Goal: Information Seeking & Learning: Learn about a topic

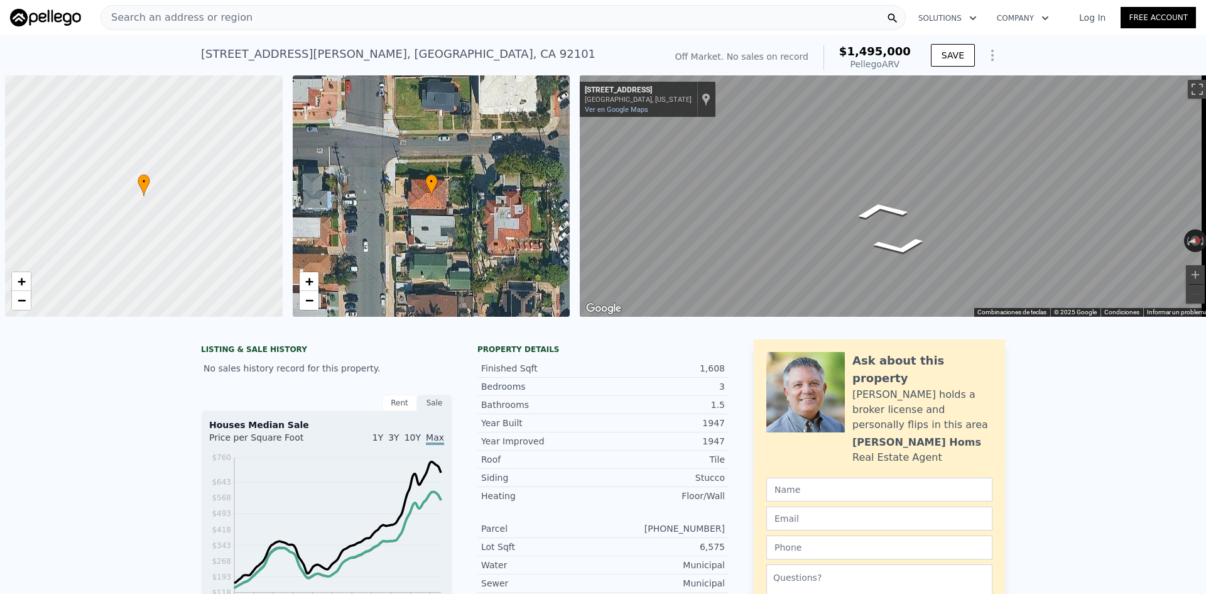
scroll to position [0, 5]
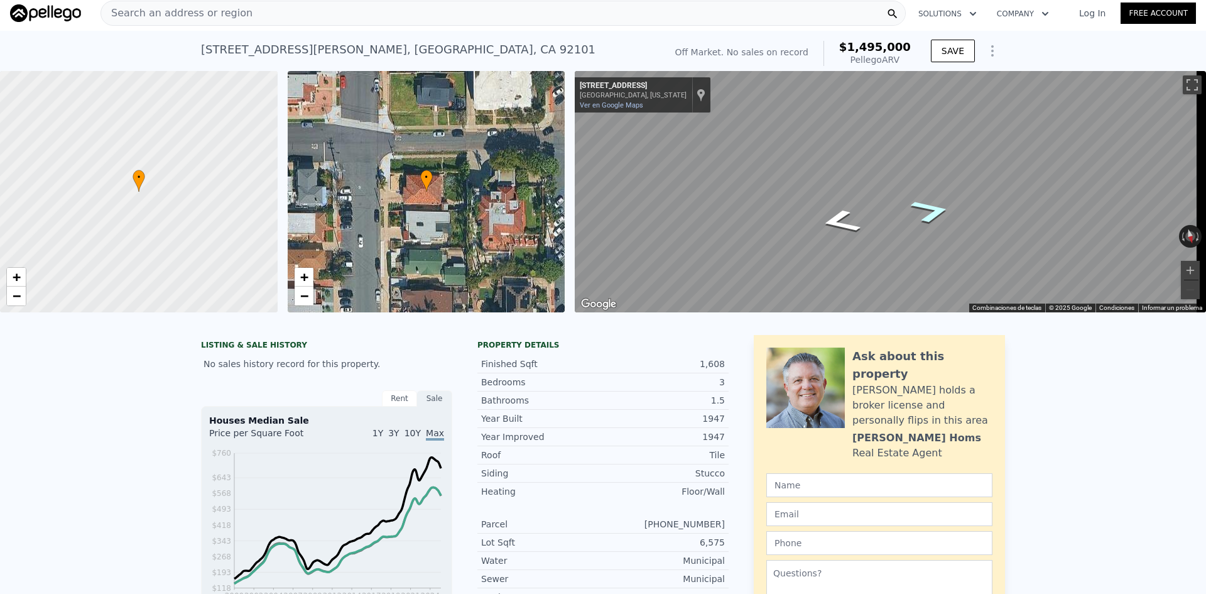
click at [931, 216] on icon "Ir al oeste, W Kalmia St" at bounding box center [930, 211] width 75 height 36
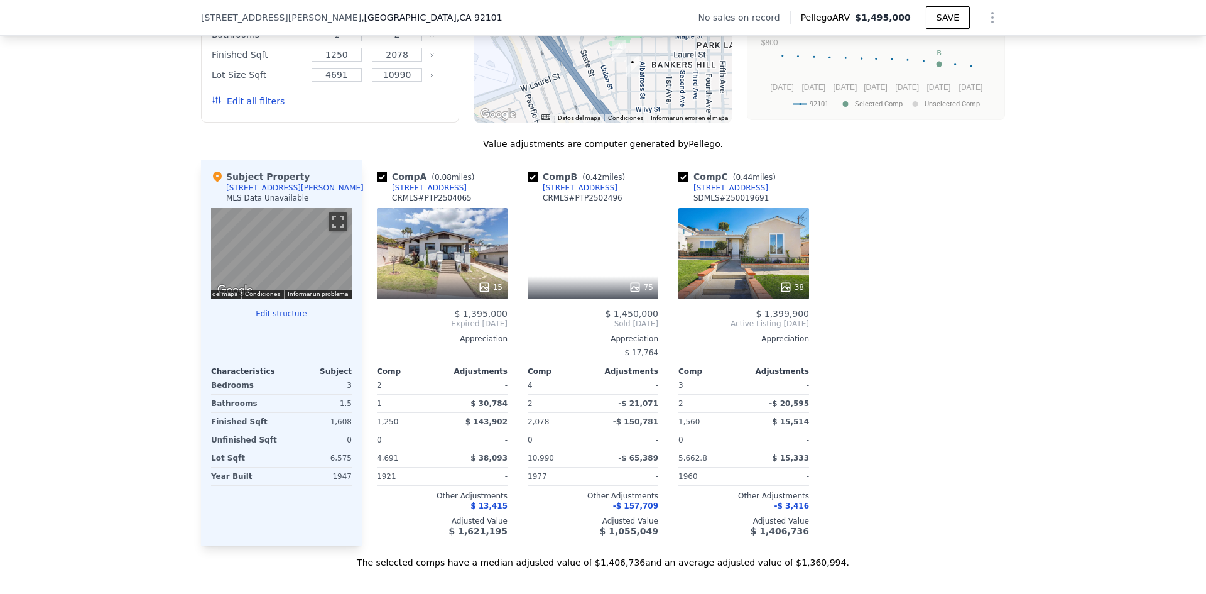
scroll to position [1173, 0]
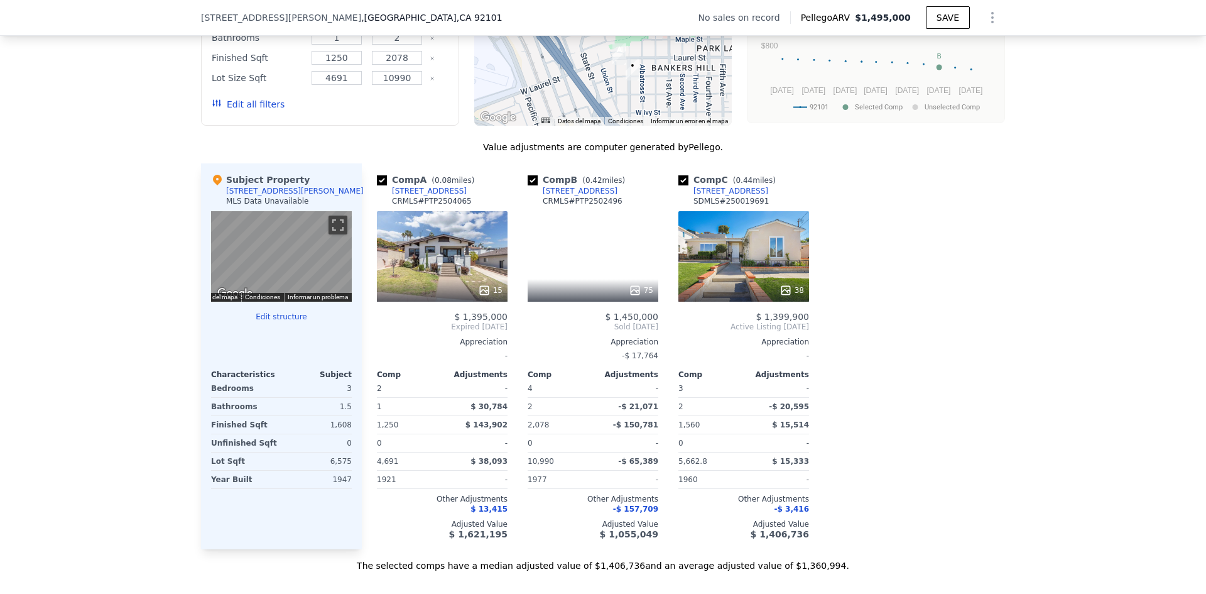
click at [448, 301] on div at bounding box center [442, 290] width 131 height 23
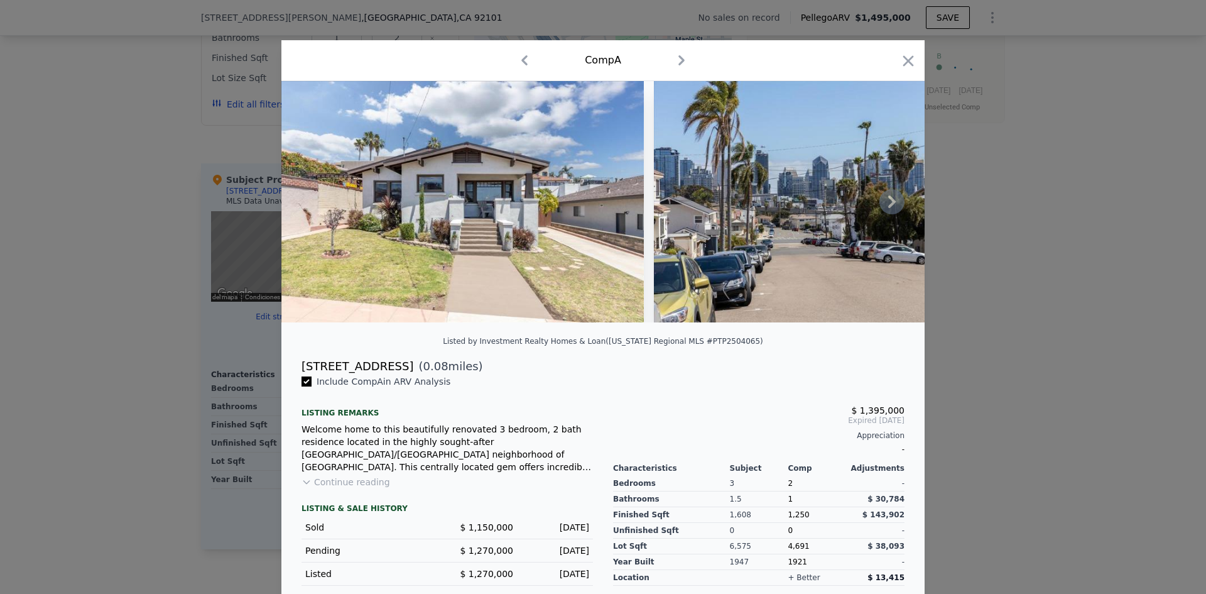
click at [883, 209] on icon at bounding box center [891, 201] width 25 height 25
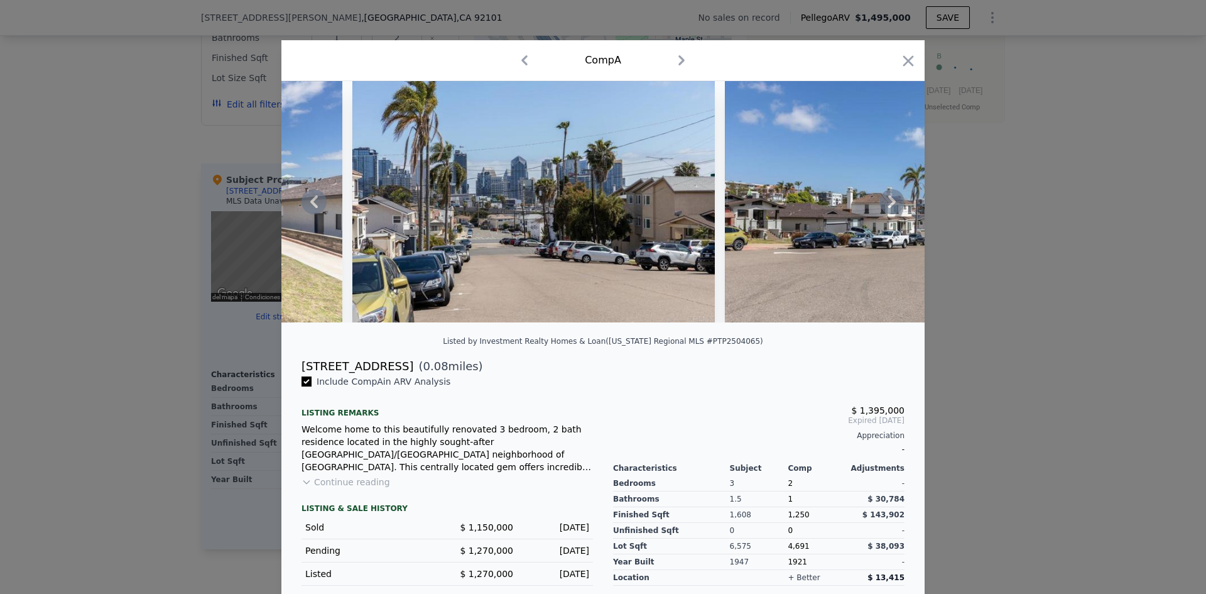
click at [881, 204] on icon at bounding box center [891, 201] width 25 height 25
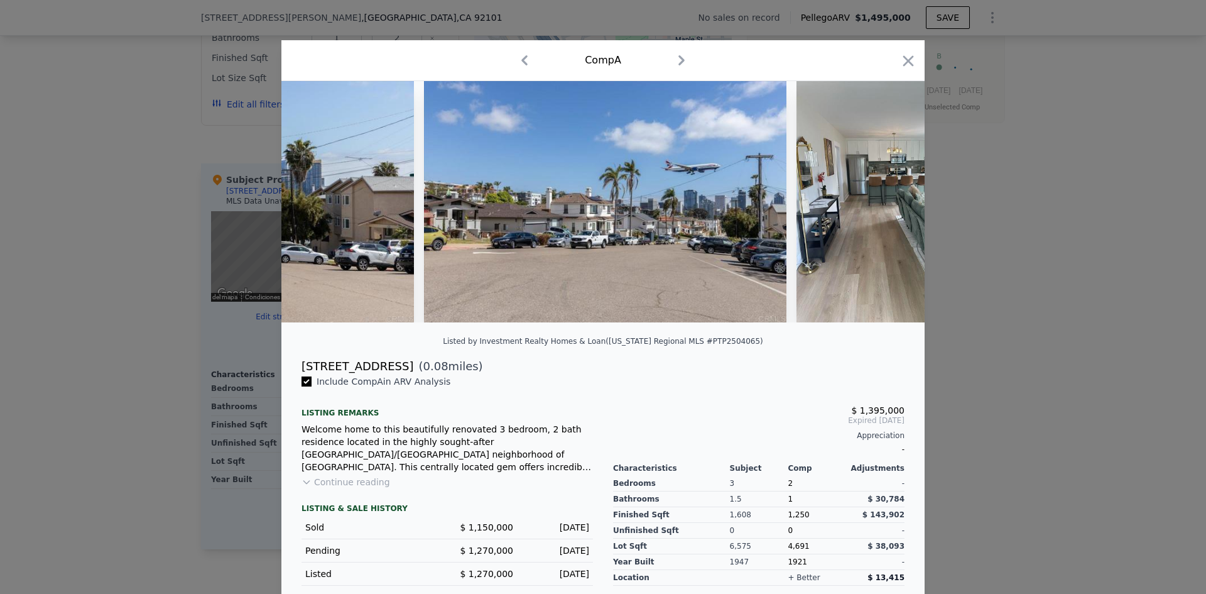
scroll to position [0, 603]
click at [888, 204] on img at bounding box center [886, 201] width 181 height 241
click at [881, 208] on icon at bounding box center [891, 201] width 25 height 25
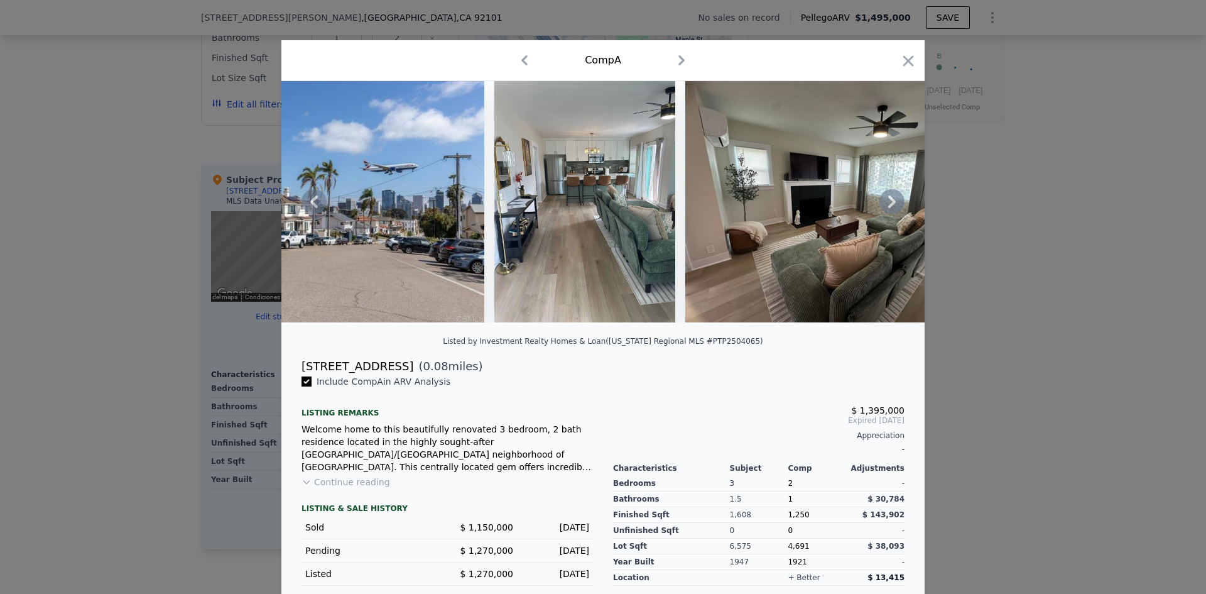
click at [880, 205] on icon at bounding box center [891, 201] width 25 height 25
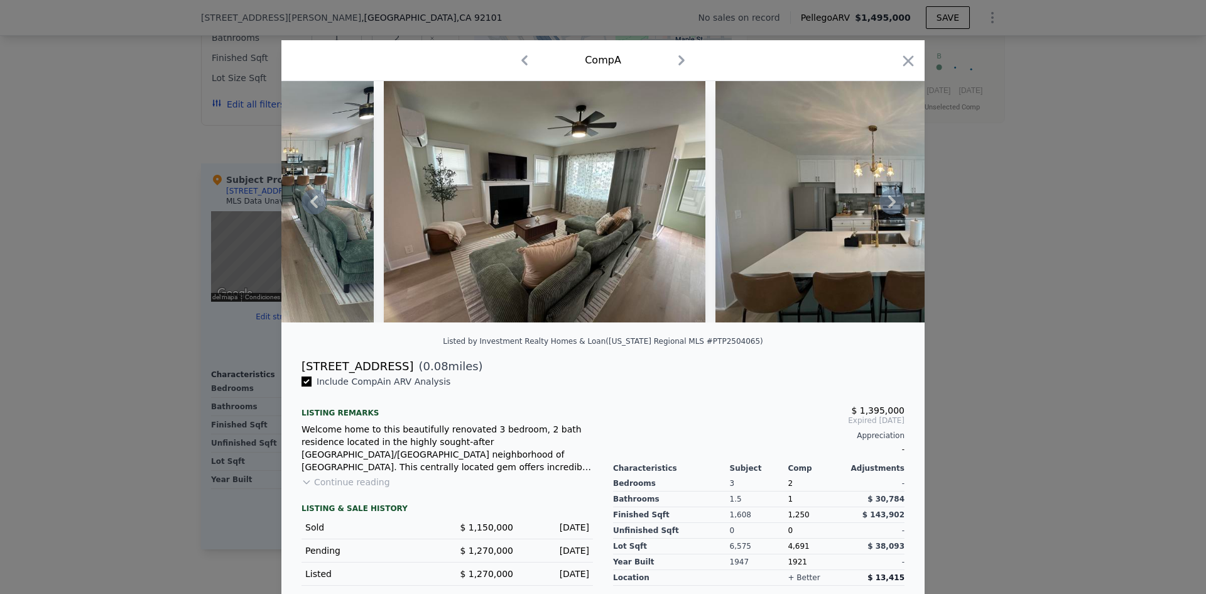
click at [880, 205] on icon at bounding box center [891, 201] width 25 height 25
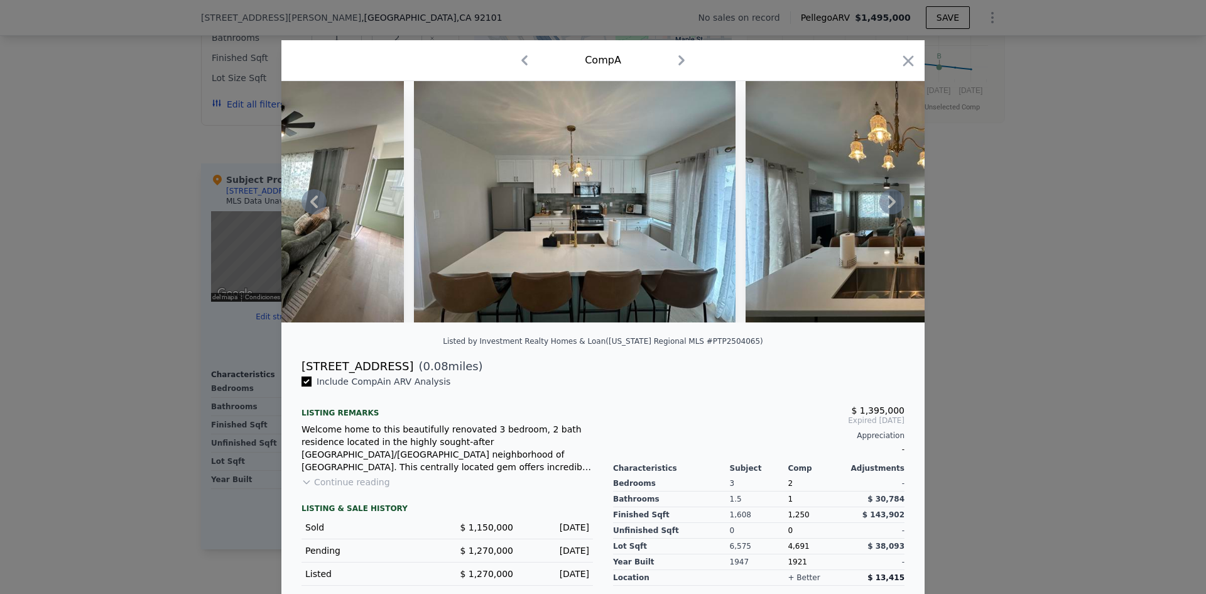
click at [888, 203] on icon at bounding box center [892, 201] width 8 height 13
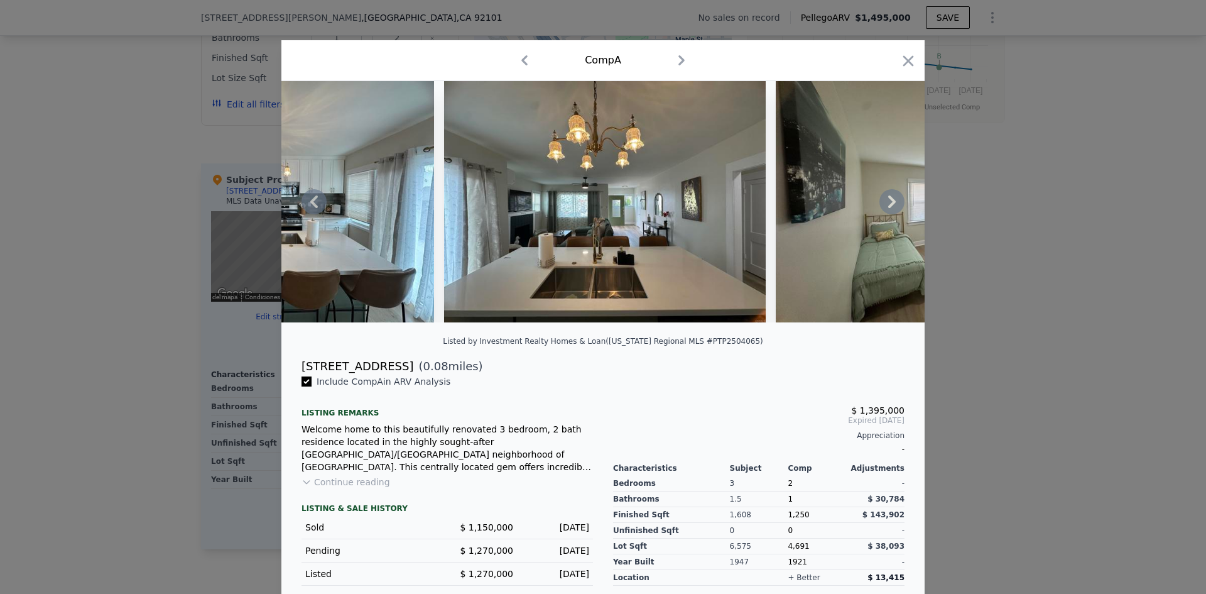
click at [888, 203] on icon at bounding box center [892, 201] width 8 height 13
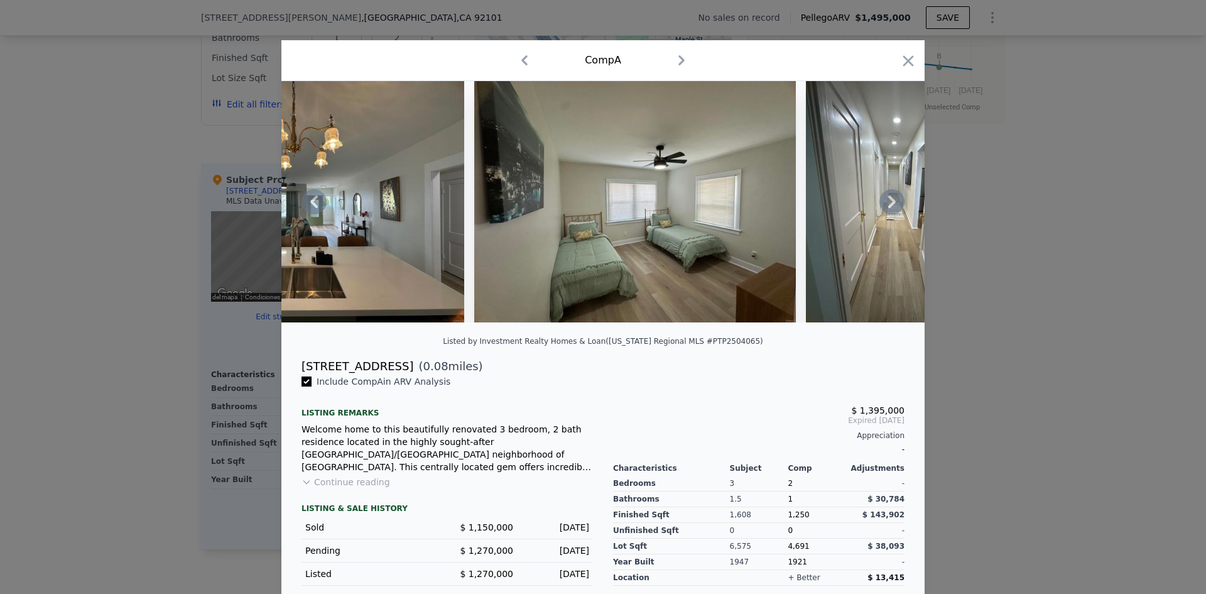
click at [888, 203] on icon at bounding box center [892, 201] width 8 height 13
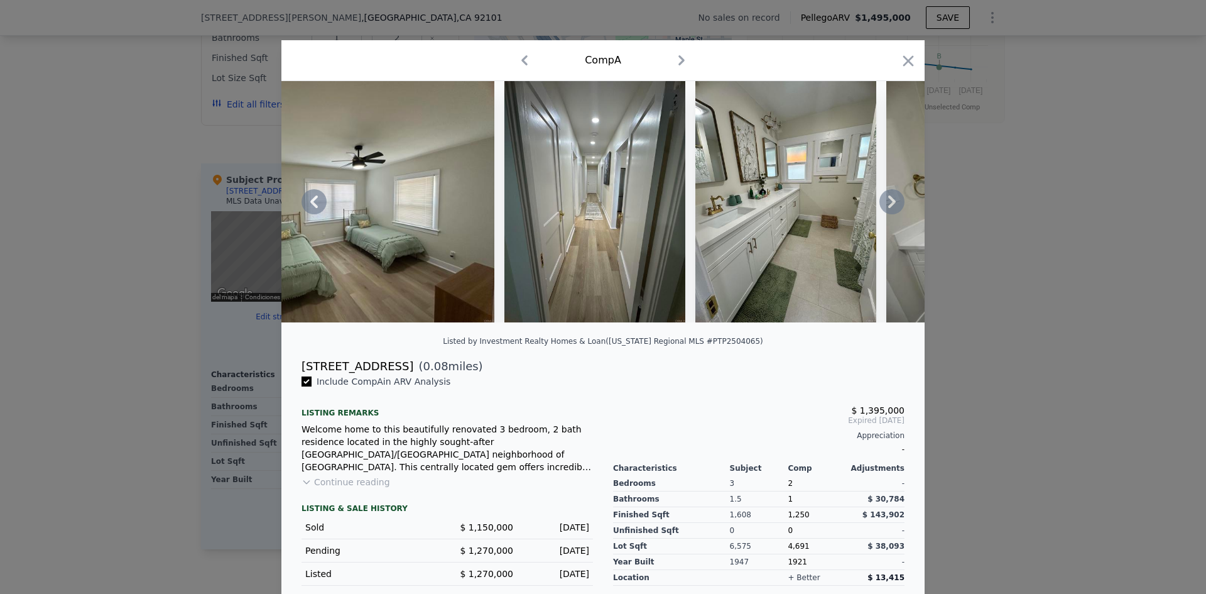
click at [888, 203] on icon at bounding box center [892, 201] width 8 height 13
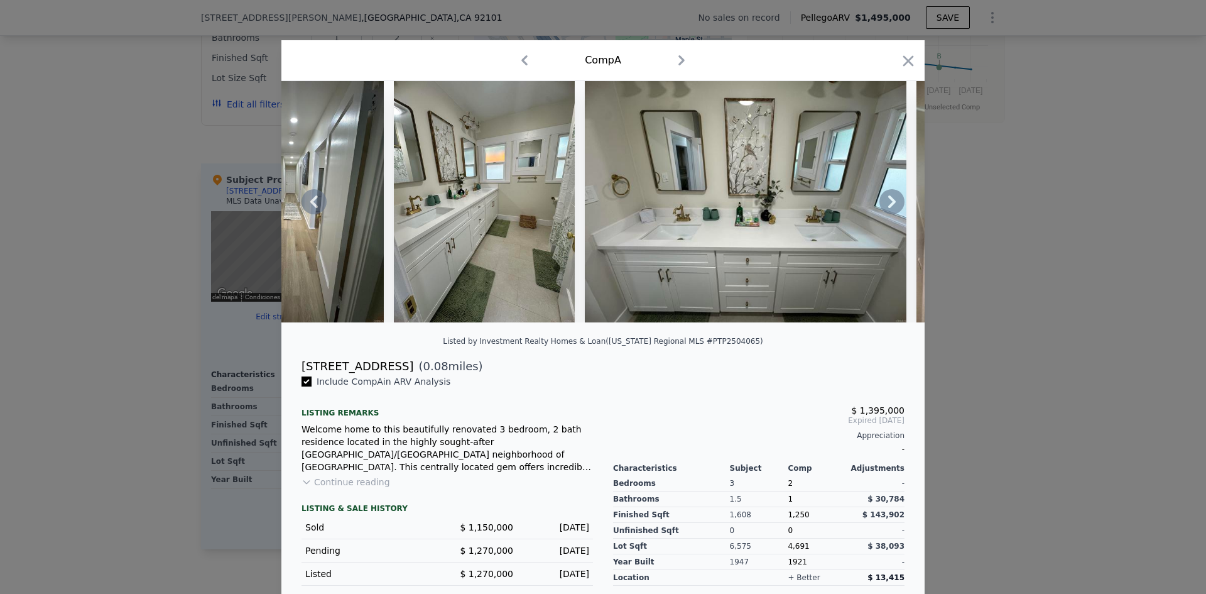
click at [888, 203] on icon at bounding box center [892, 201] width 8 height 13
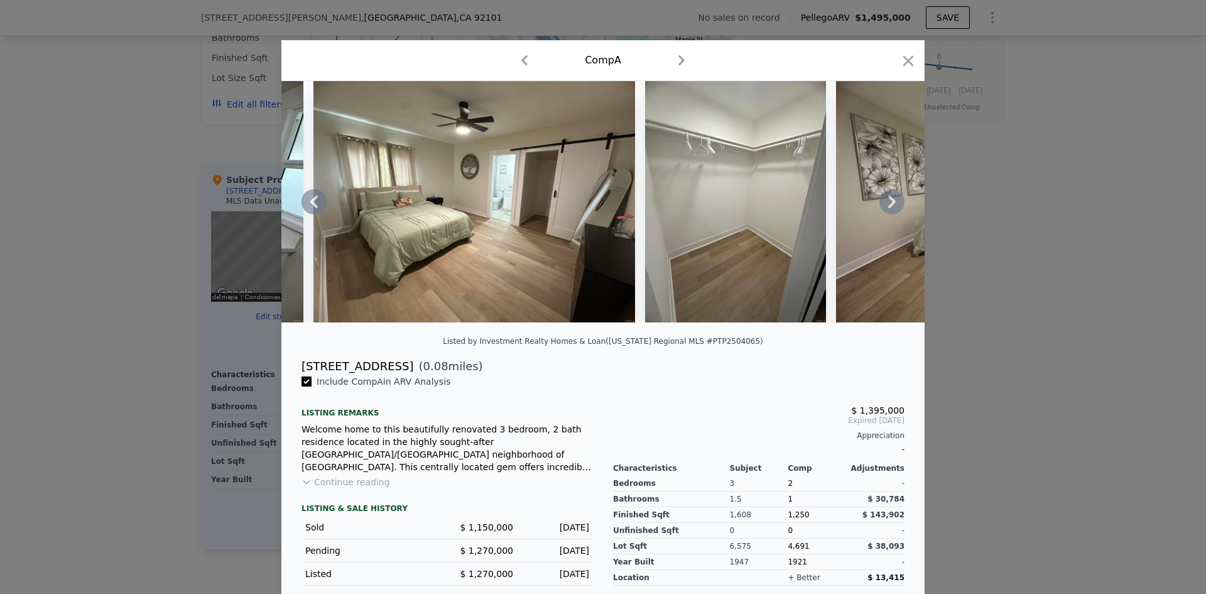
click at [888, 203] on icon at bounding box center [892, 201] width 8 height 13
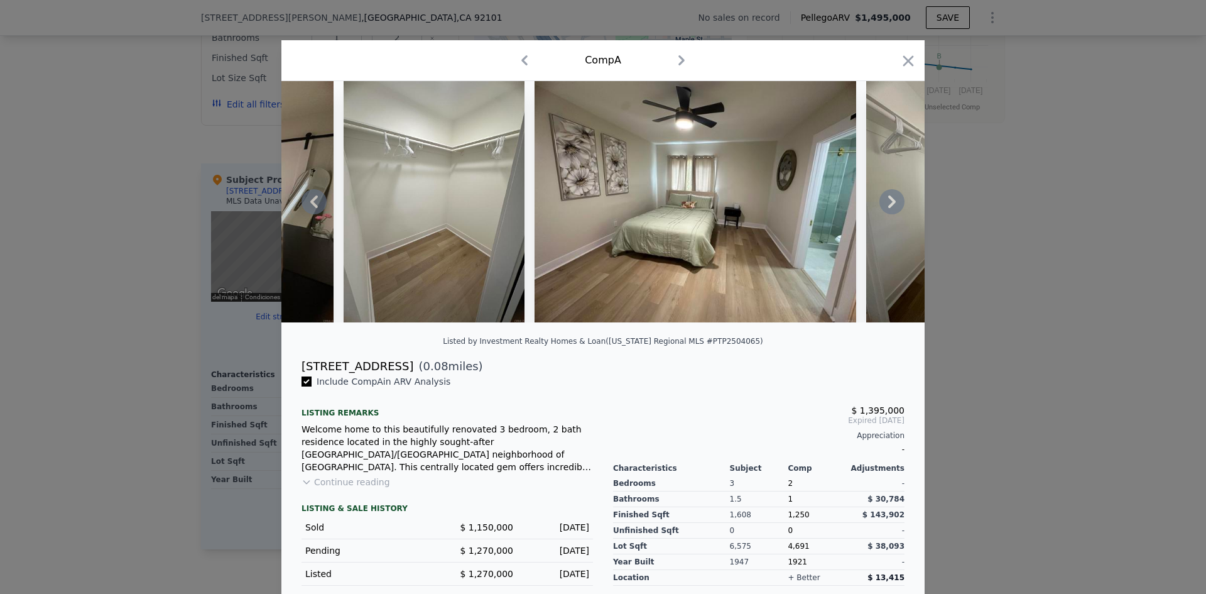
click at [888, 203] on icon at bounding box center [892, 201] width 8 height 13
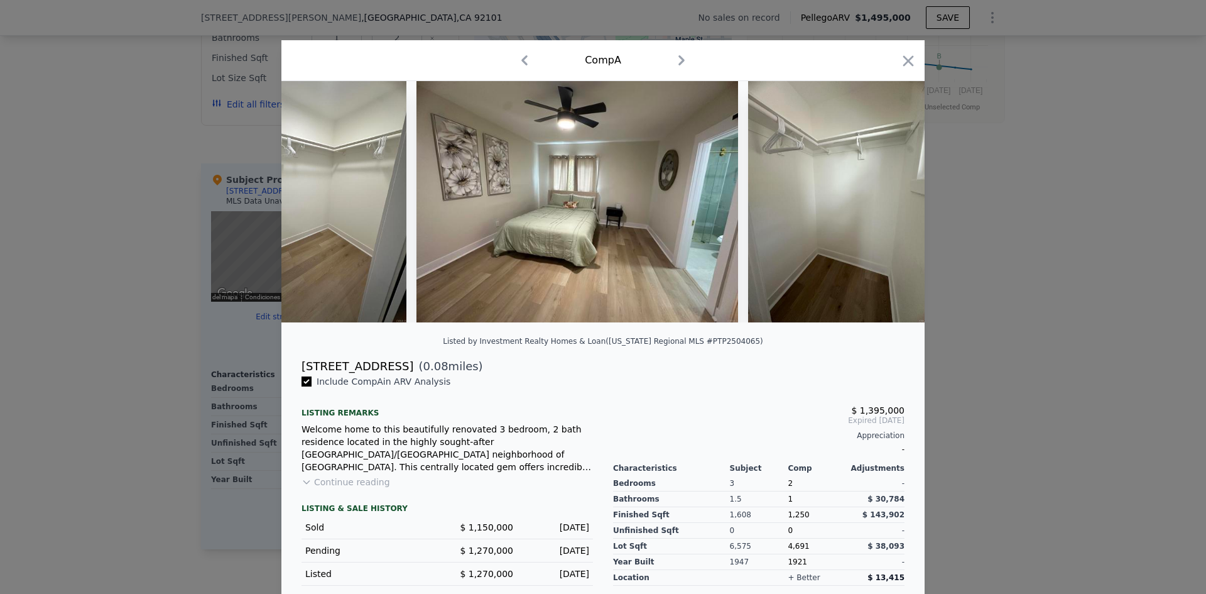
scroll to position [0, 3740]
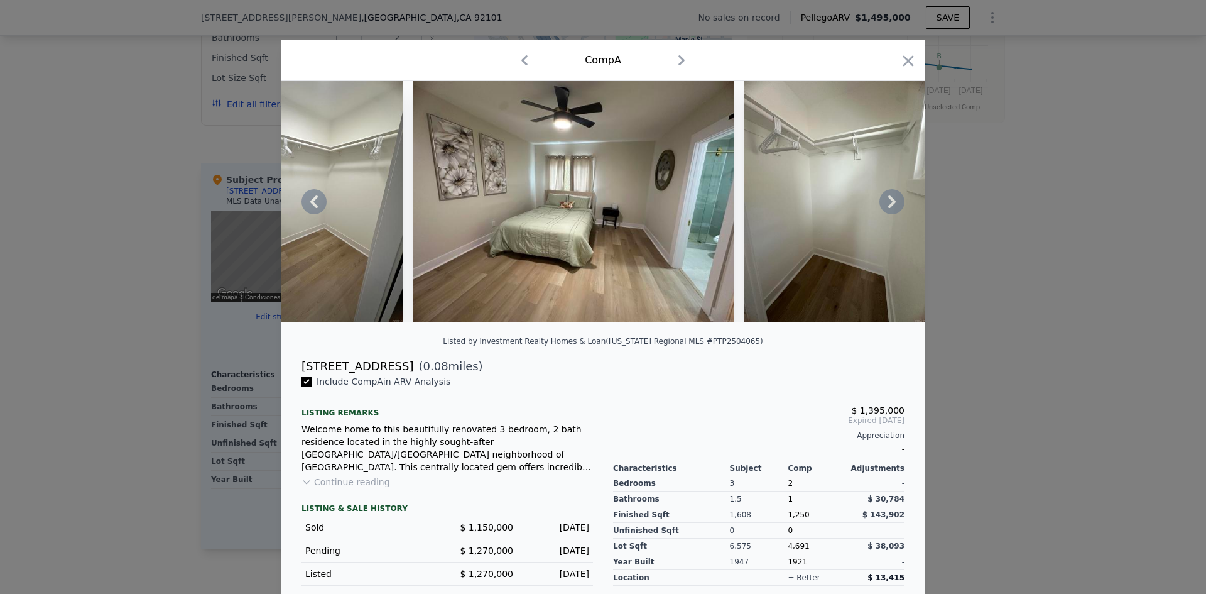
click at [888, 203] on icon at bounding box center [892, 201] width 8 height 13
click at [885, 204] on icon at bounding box center [891, 201] width 25 height 25
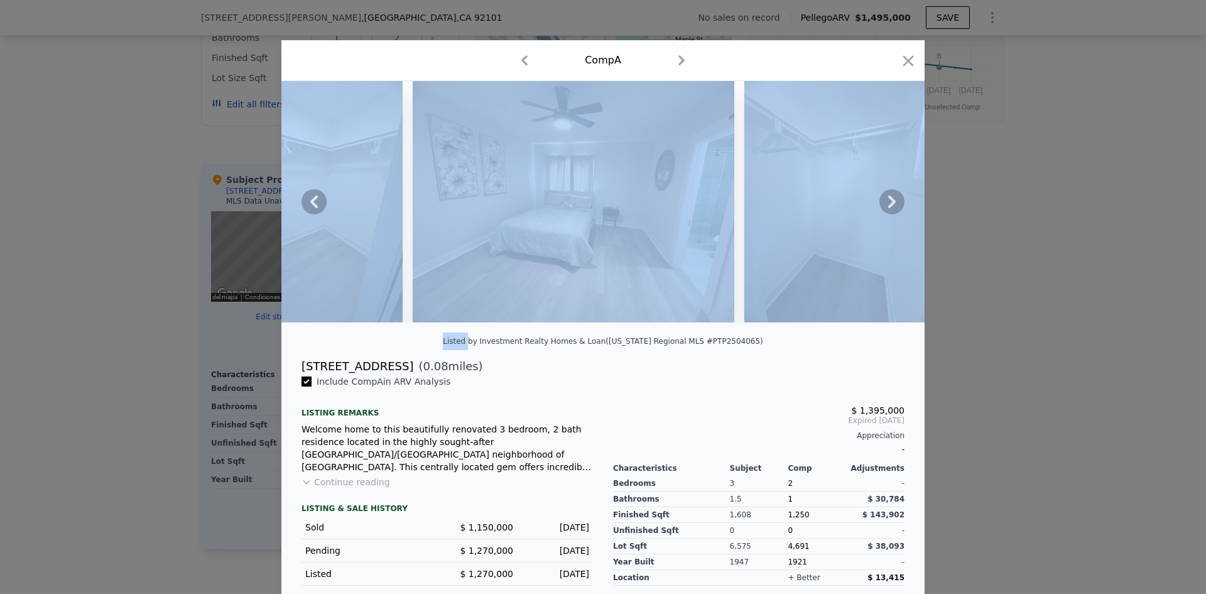
click at [885, 204] on icon at bounding box center [891, 201] width 25 height 25
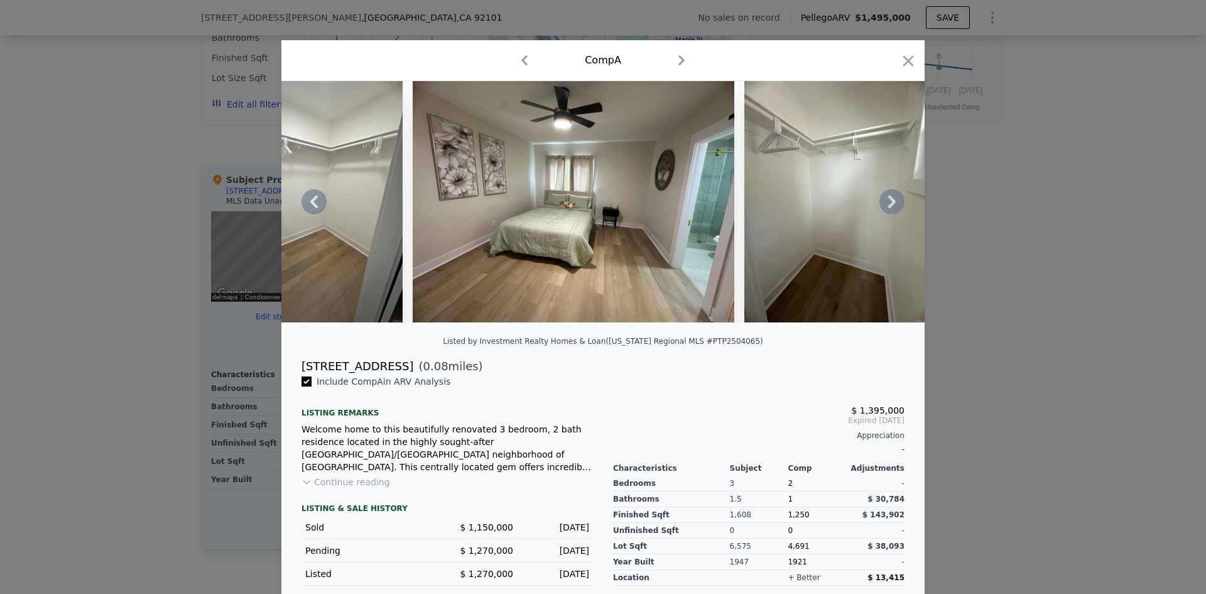
click at [882, 213] on icon at bounding box center [891, 201] width 25 height 25
click at [899, 59] on icon "button" at bounding box center [908, 61] width 18 height 18
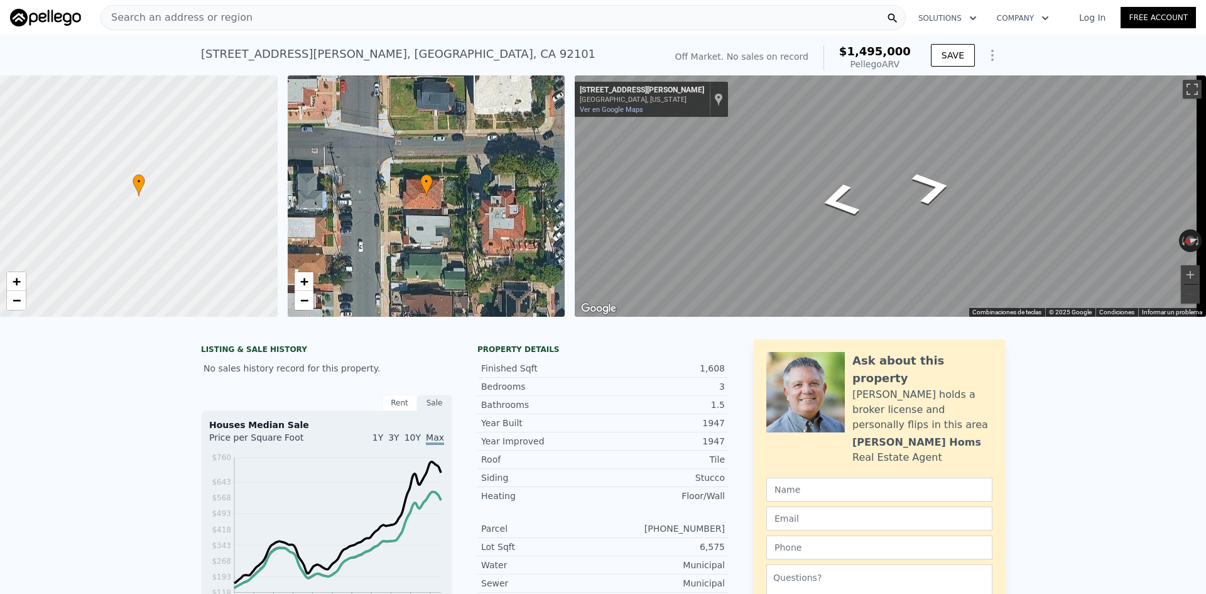
click at [452, 16] on div "Search an address or region" at bounding box center [502, 17] width 805 height 25
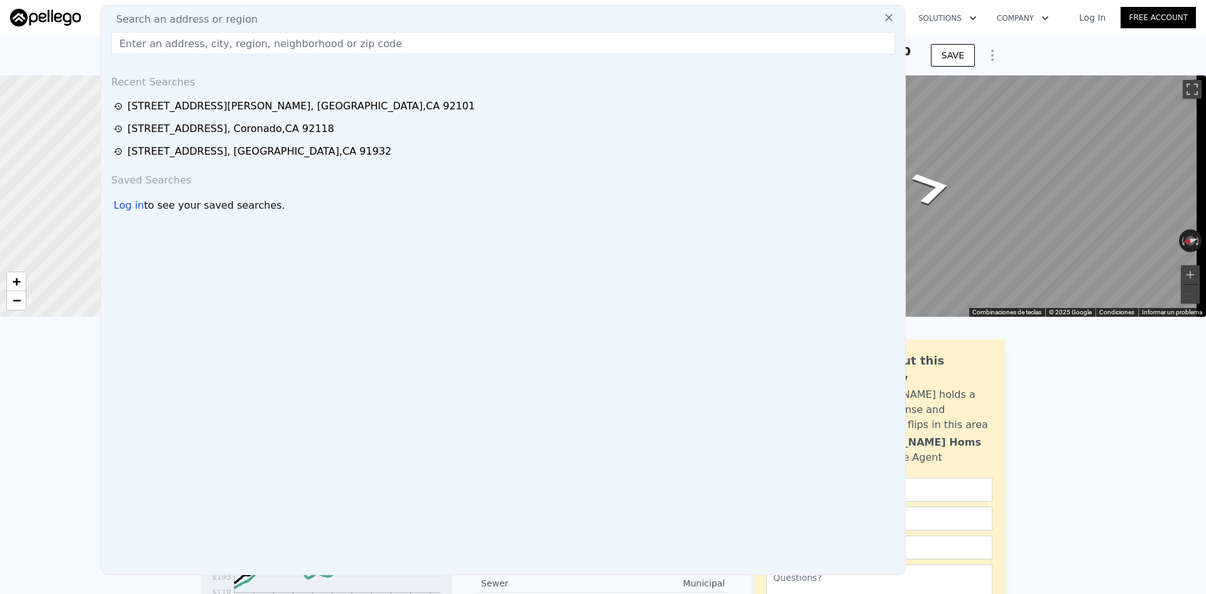
click at [452, 16] on div "Search an address or region" at bounding box center [503, 19] width 794 height 15
click at [358, 46] on input "text" at bounding box center [503, 43] width 784 height 23
paste input "[STREET_ADDRESS]"
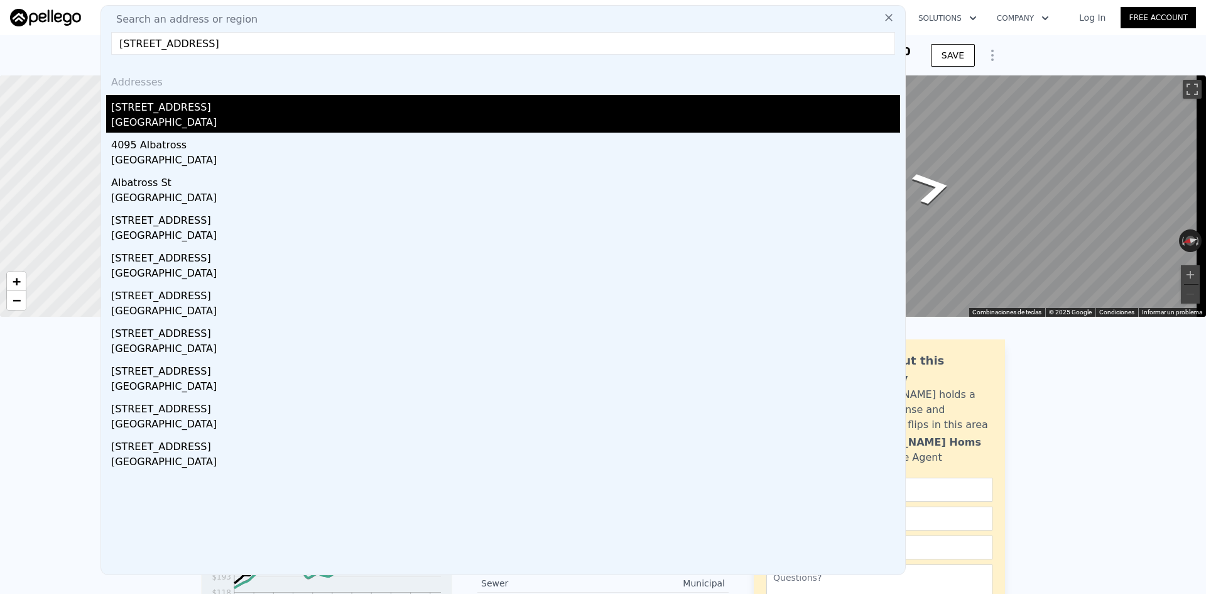
type input "[STREET_ADDRESS]"
click at [301, 107] on div "[STREET_ADDRESS]" at bounding box center [505, 105] width 789 height 20
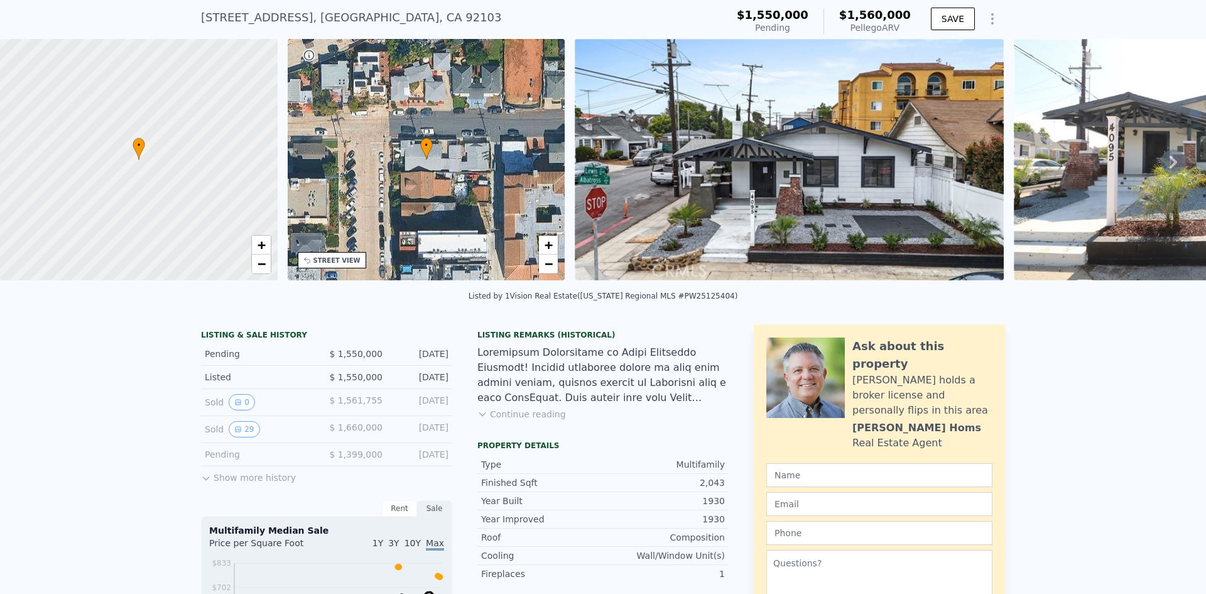
scroll to position [79, 0]
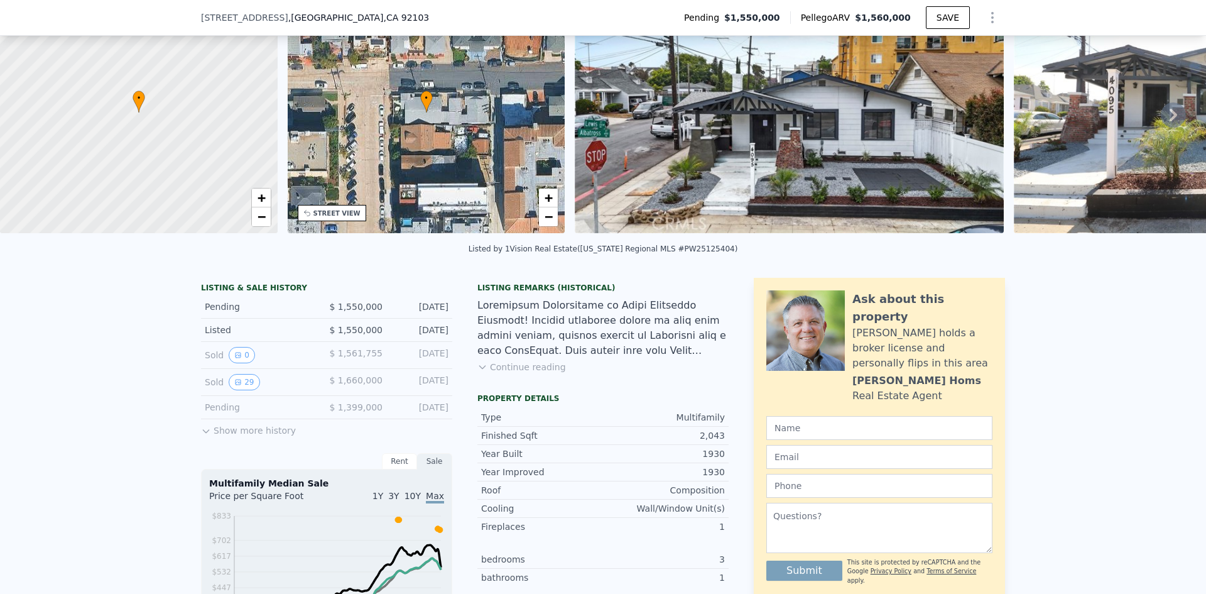
click at [247, 437] on button "Show more history" at bounding box center [248, 428] width 95 height 18
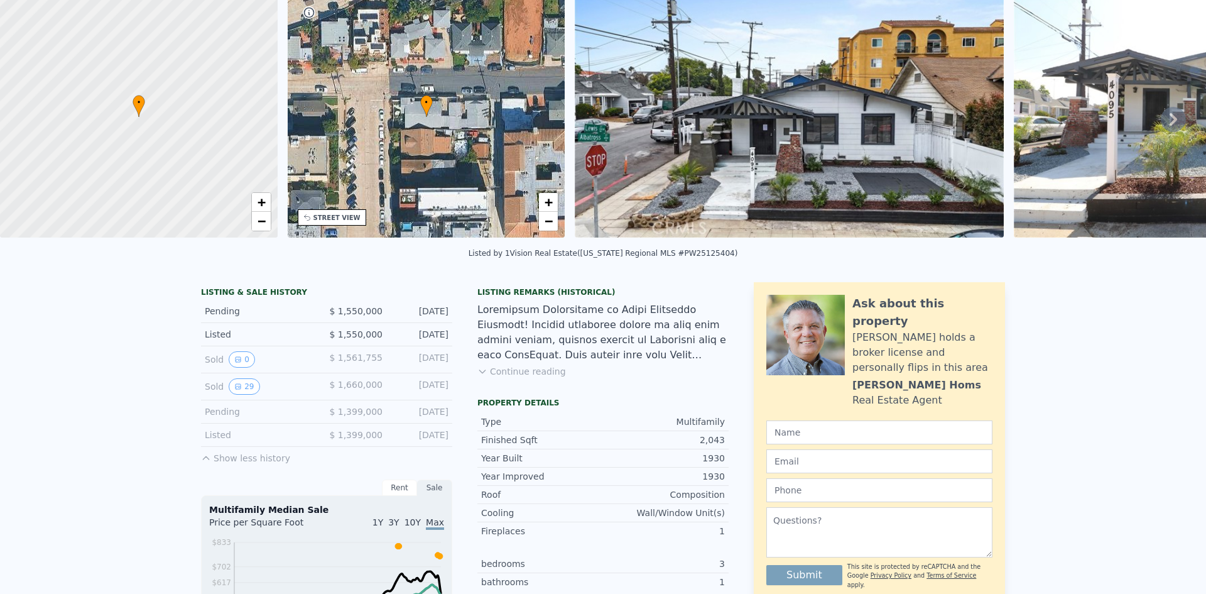
scroll to position [4, 0]
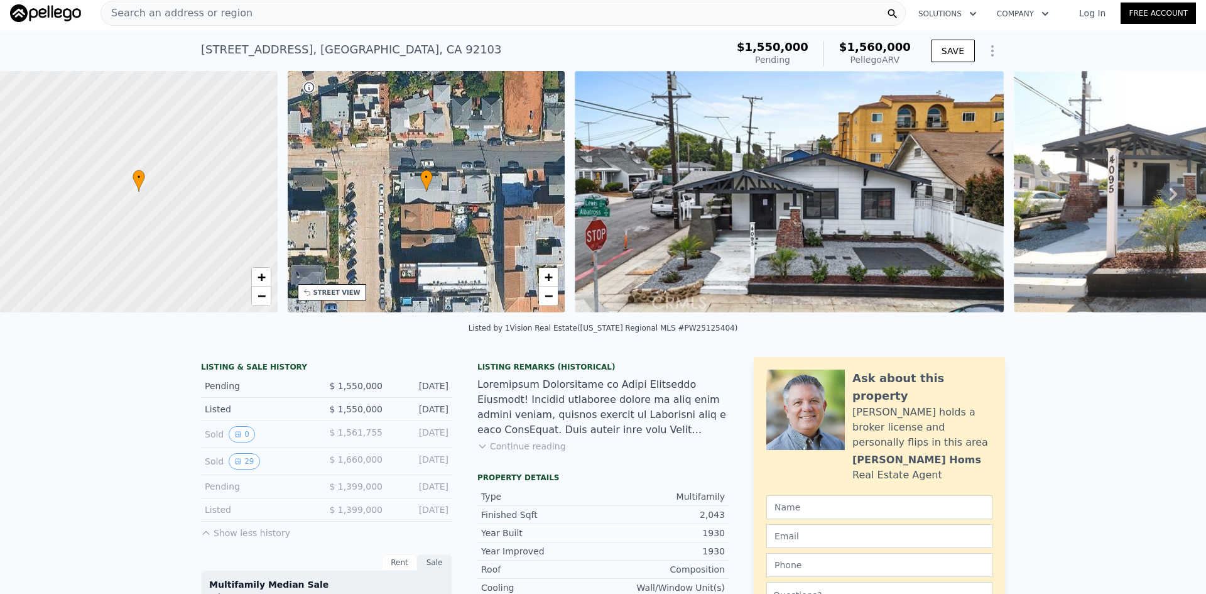
click at [1163, 199] on icon at bounding box center [1173, 194] width 25 height 25
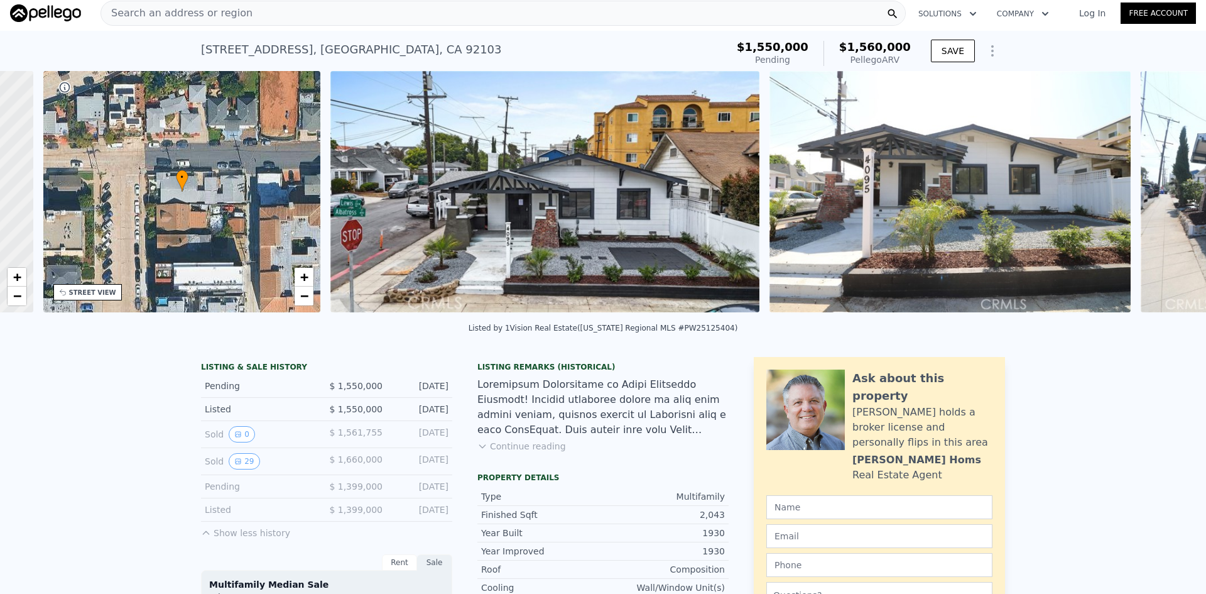
click at [1163, 199] on div "• + − • + − STREET VIEW ← Mover a la izquierda → Mover a la derecha ↑ Mover hac…" at bounding box center [603, 194] width 1206 height 246
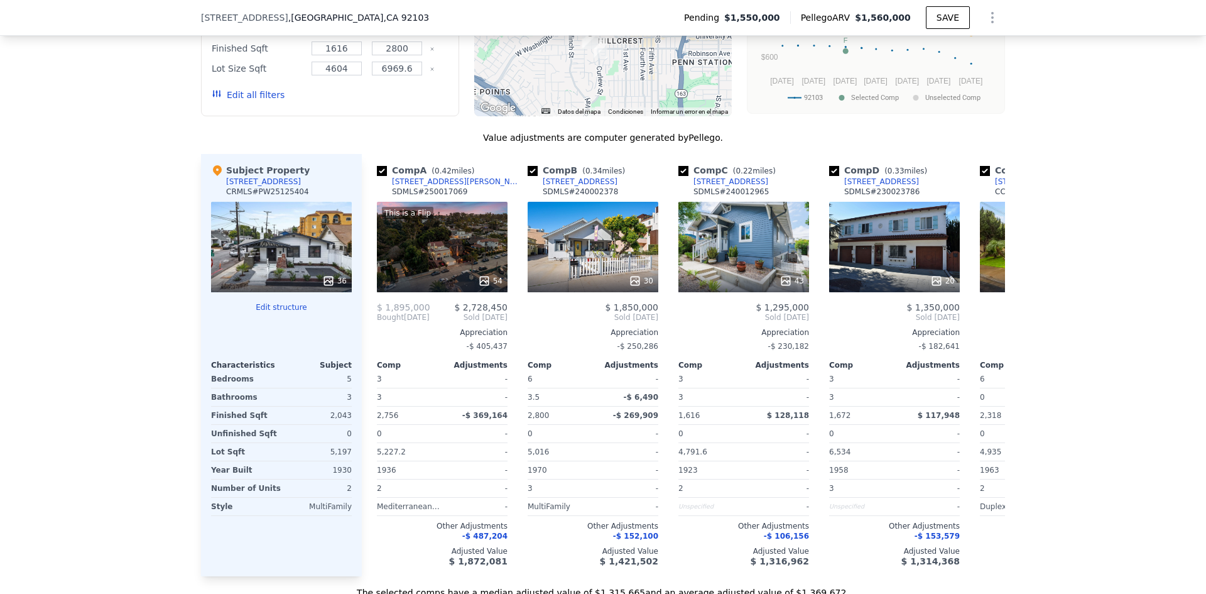
scroll to position [1424, 0]
click at [456, 268] on div "This is a Flip 54" at bounding box center [442, 246] width 131 height 90
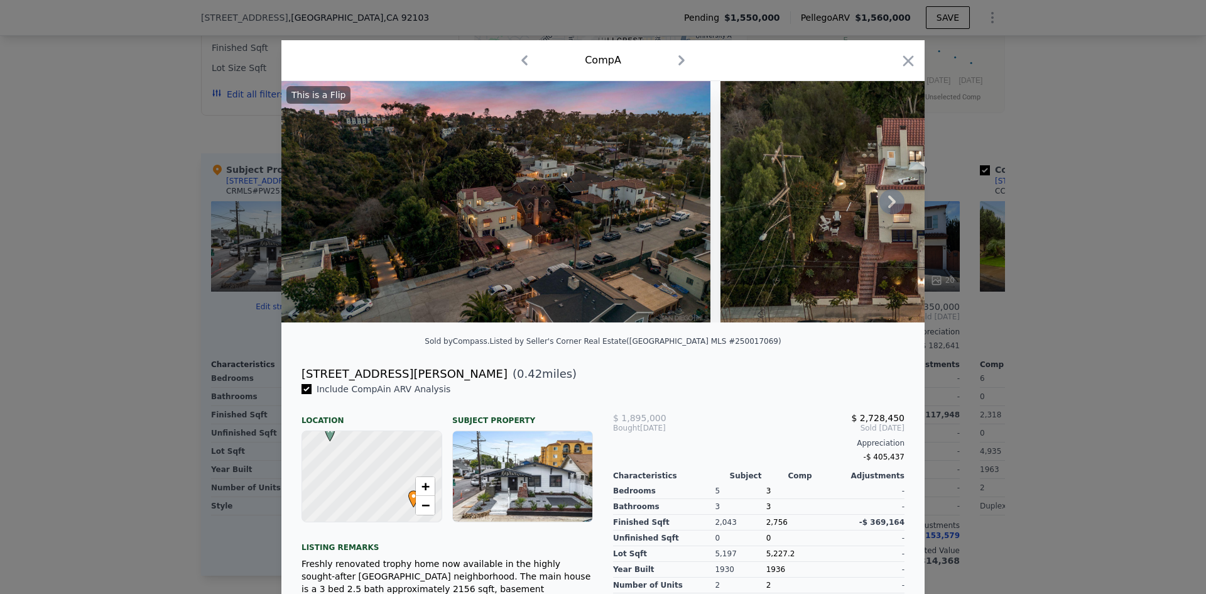
click at [892, 208] on icon at bounding box center [891, 201] width 25 height 25
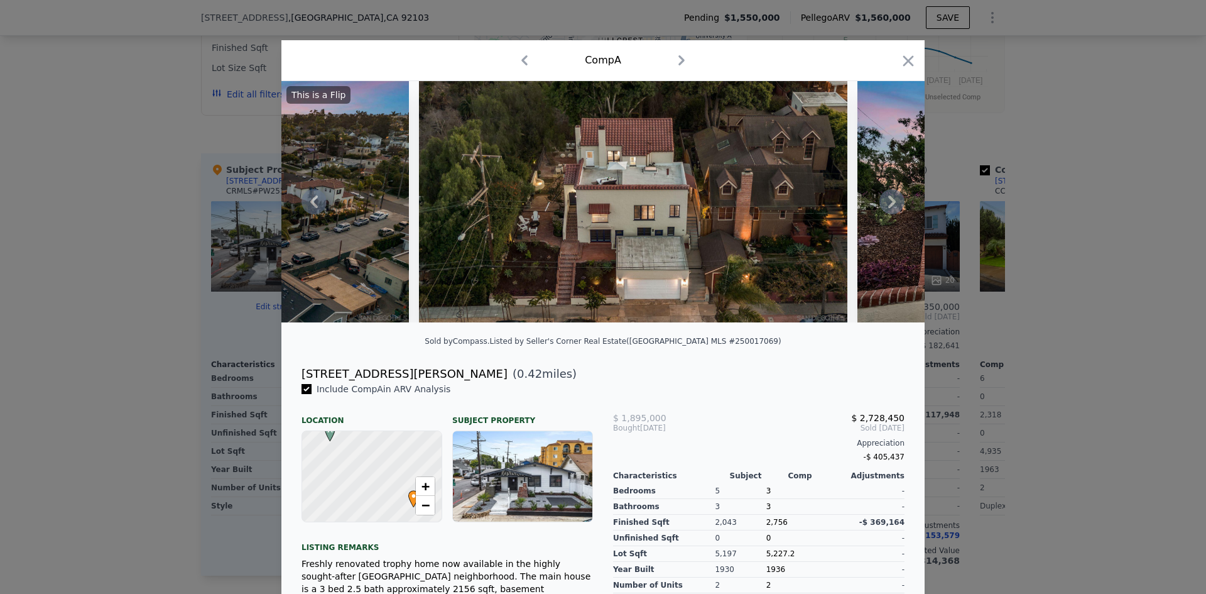
click at [891, 208] on icon at bounding box center [891, 201] width 25 height 25
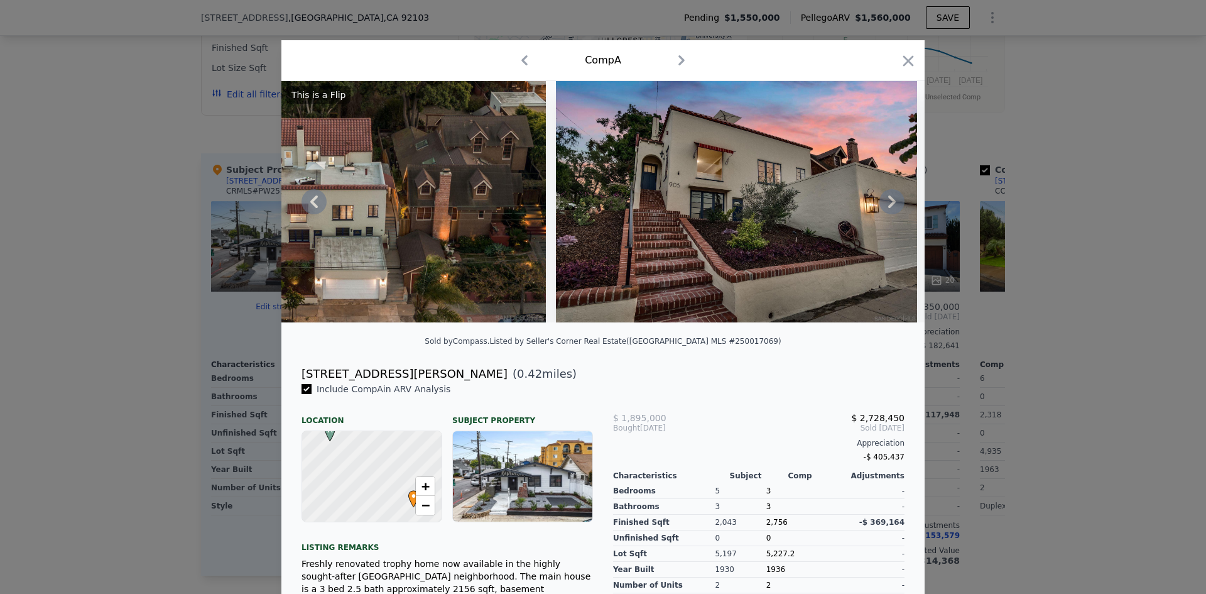
click at [891, 208] on icon at bounding box center [891, 201] width 25 height 25
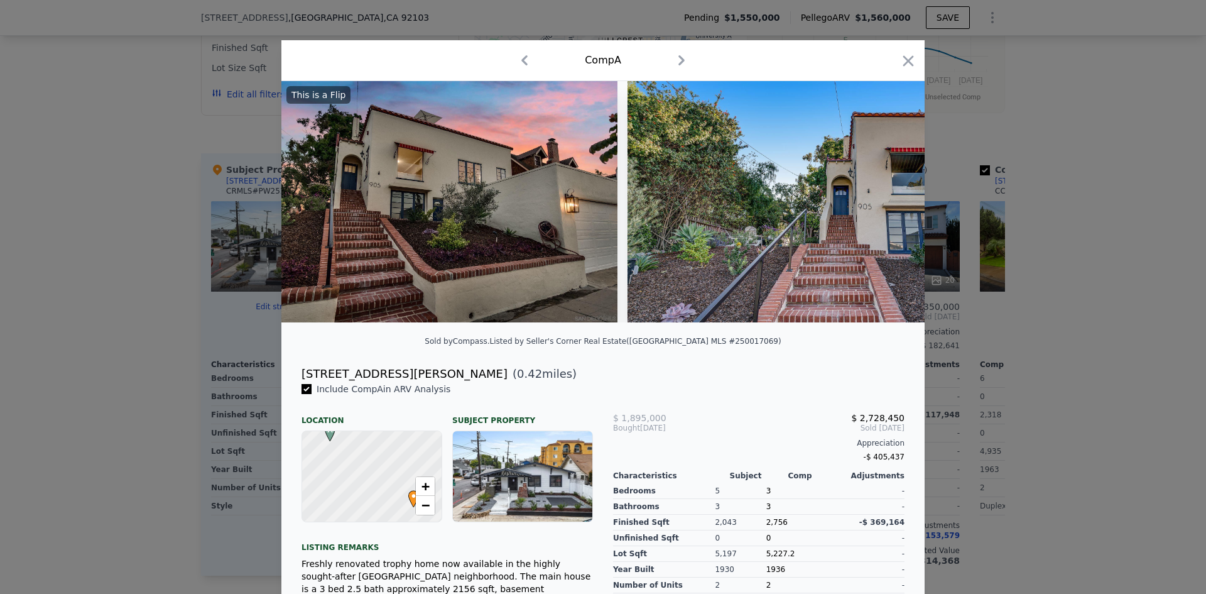
scroll to position [0, 904]
click at [914, 62] on div "Comp A" at bounding box center [602, 60] width 643 height 41
click at [911, 62] on icon "button" at bounding box center [908, 61] width 18 height 18
